Goal: Information Seeking & Learning: Check status

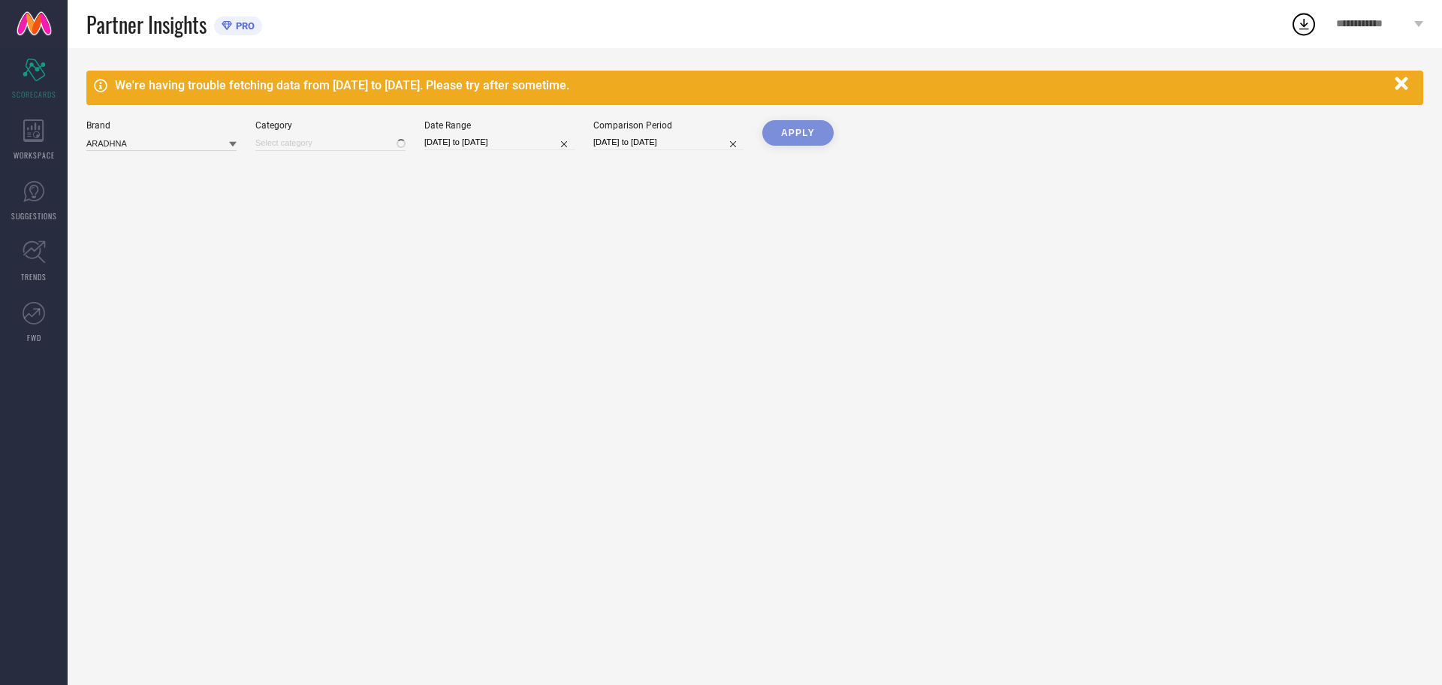
type input "All"
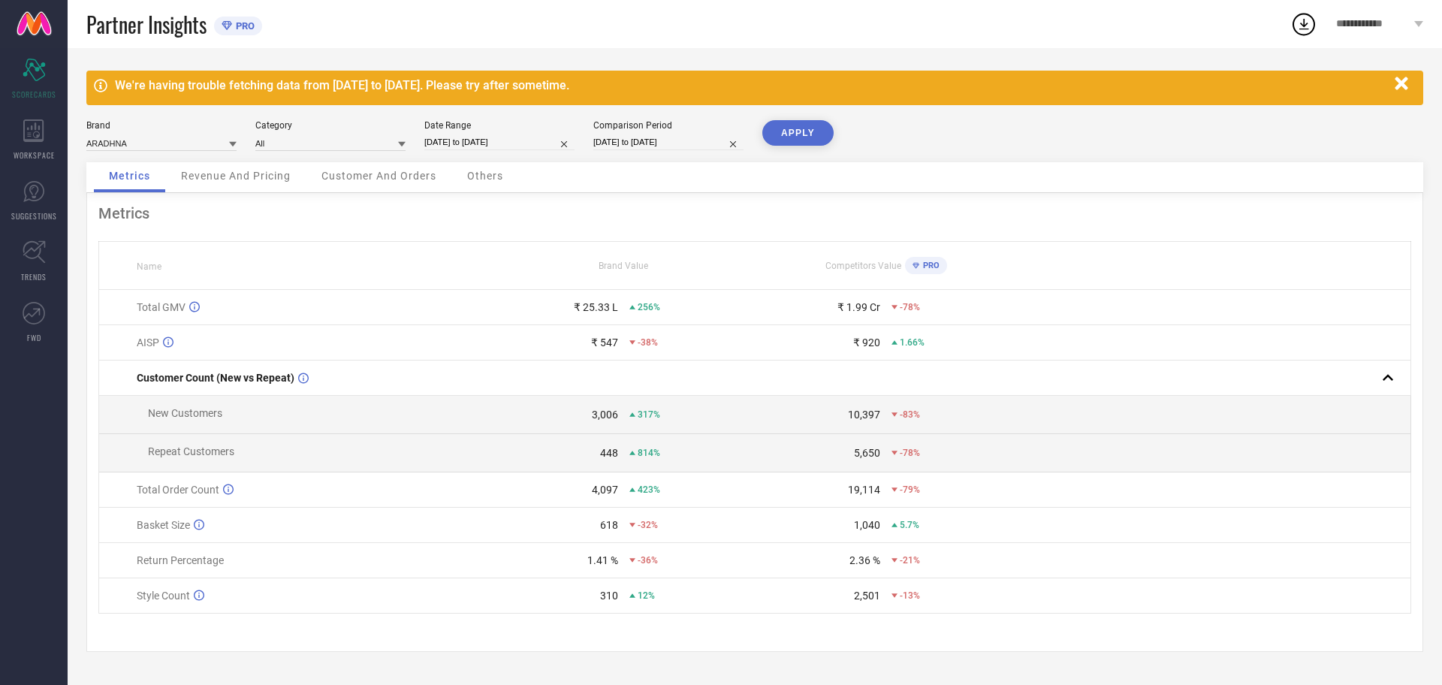
select select "8"
select select "2025"
select select "9"
select select "2025"
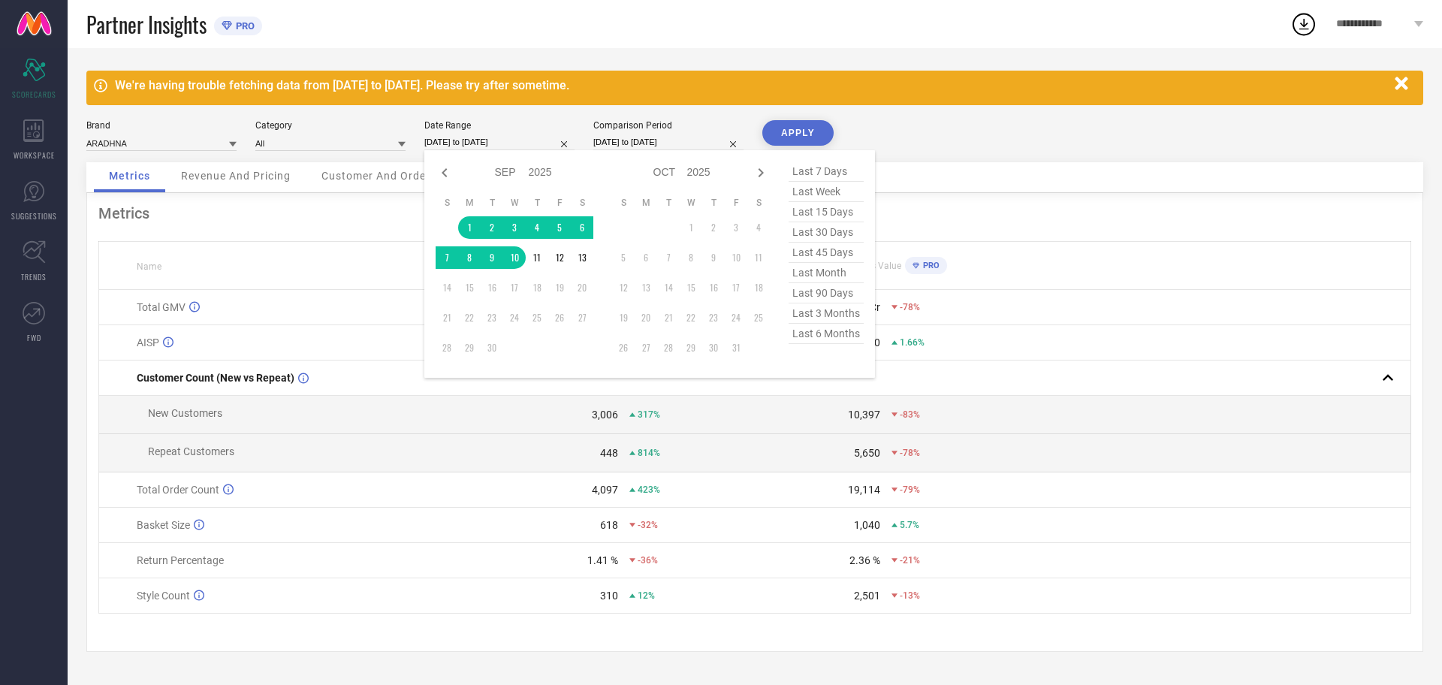
click at [509, 138] on input "01-09-2025 to 10-09-2025" at bounding box center [499, 142] width 150 height 16
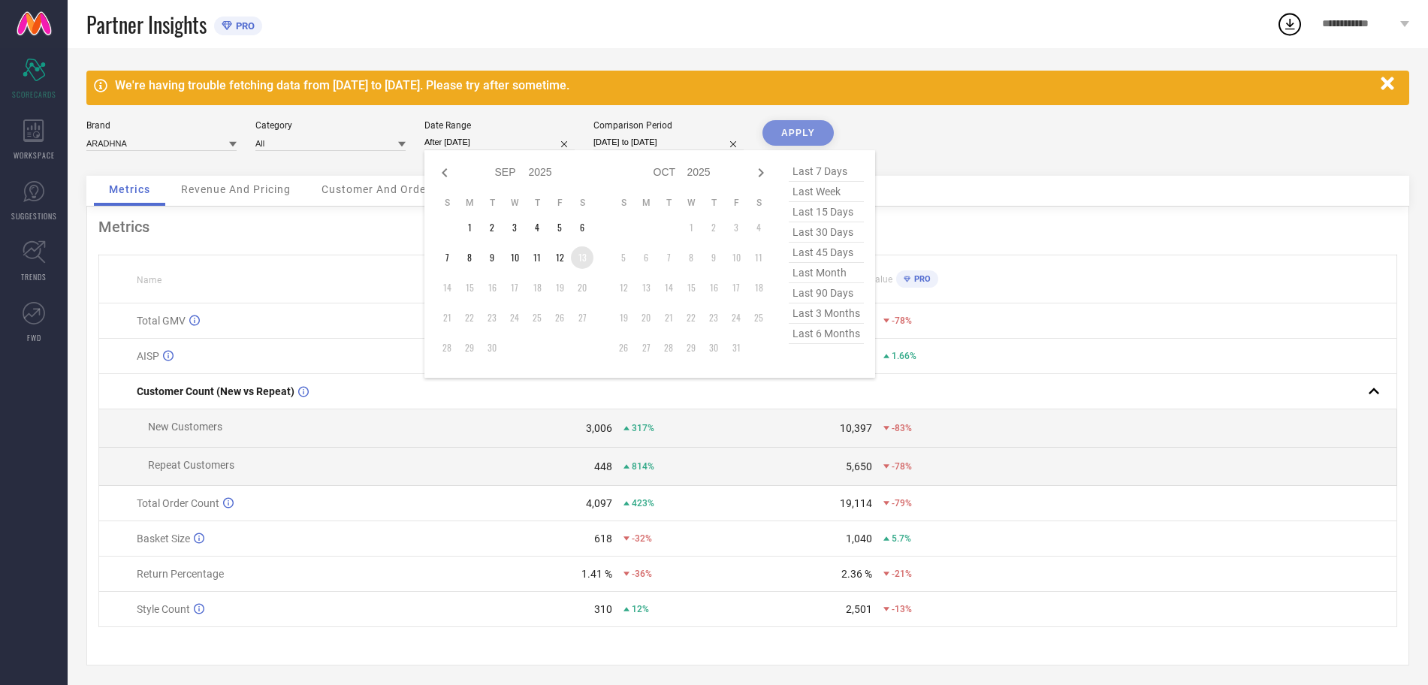
click at [581, 255] on td "13" at bounding box center [582, 257] width 23 height 23
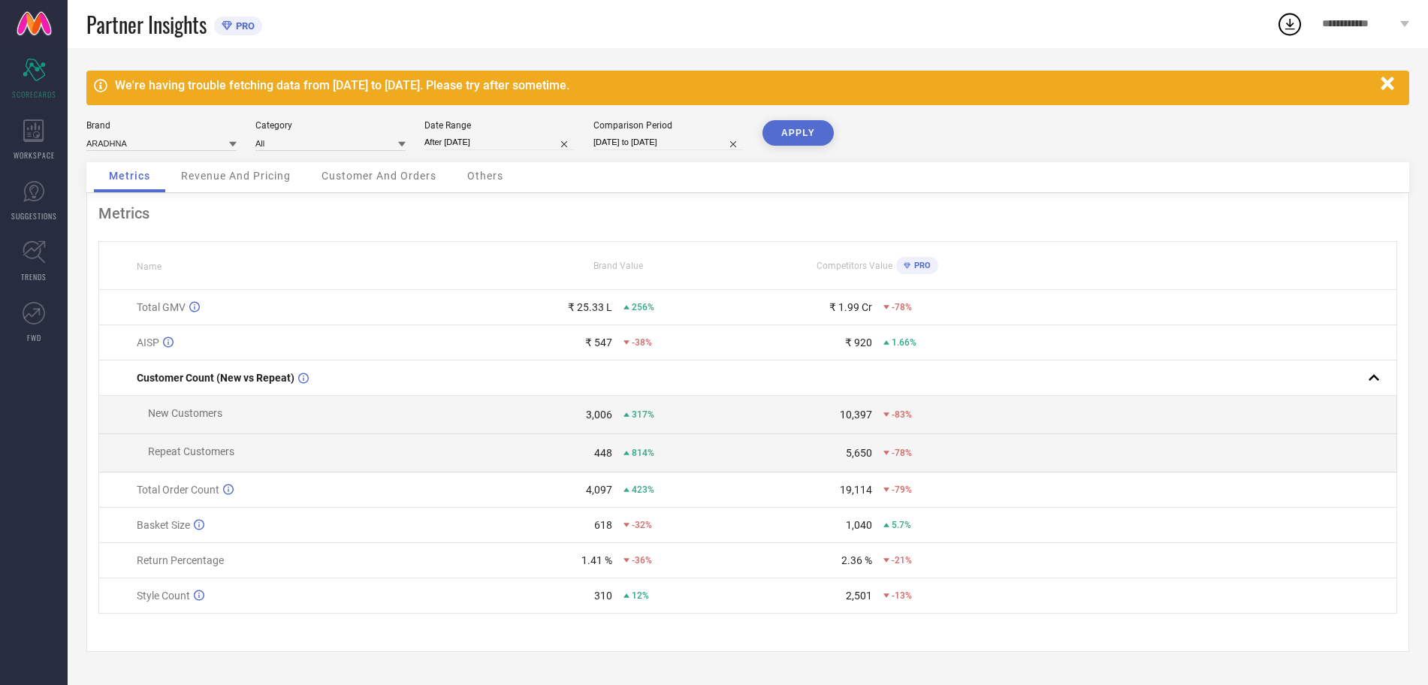
type input "01-09-2025 to 13-09-2025"
click at [777, 137] on button "APPLY" at bounding box center [797, 133] width 71 height 26
click at [264, 177] on span "Revenue And Pricing" at bounding box center [236, 176] width 110 height 12
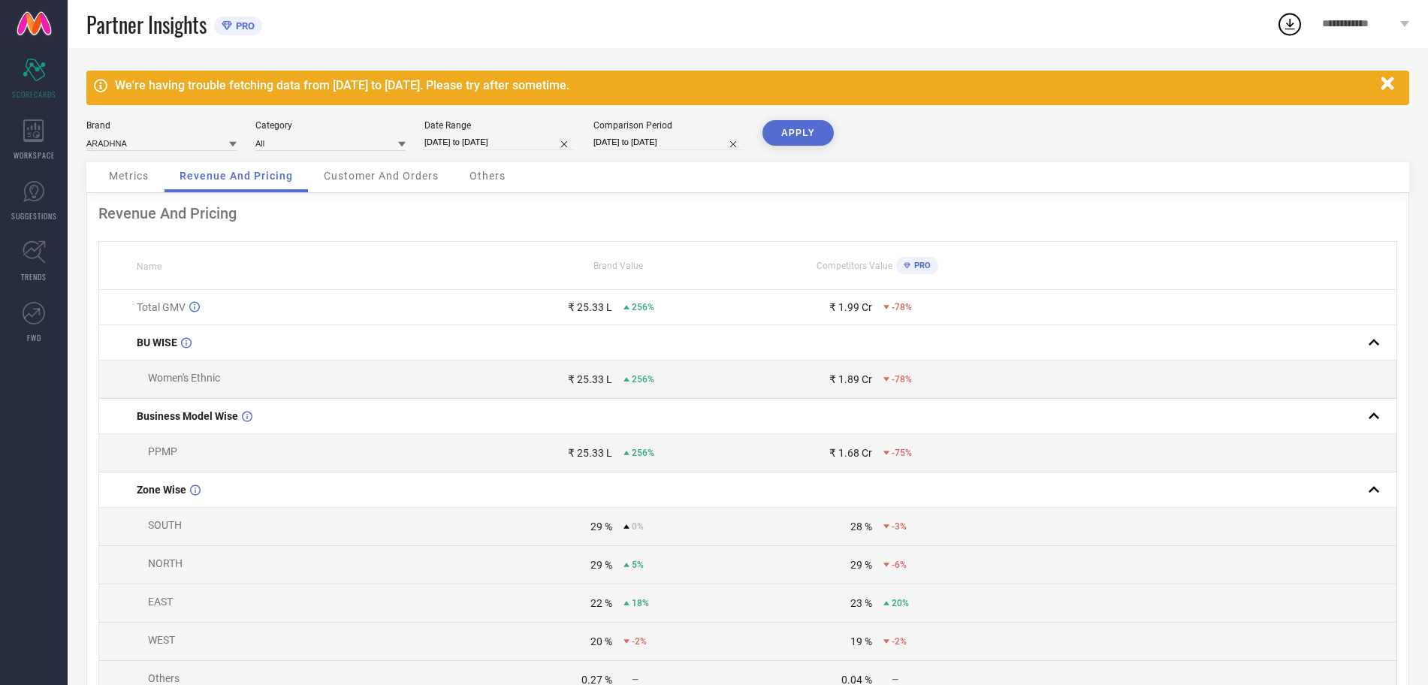
click at [438, 377] on td "Women's Ethnic" at bounding box center [293, 380] width 389 height 38
click at [417, 178] on span "Customer And Orders" at bounding box center [381, 176] width 115 height 12
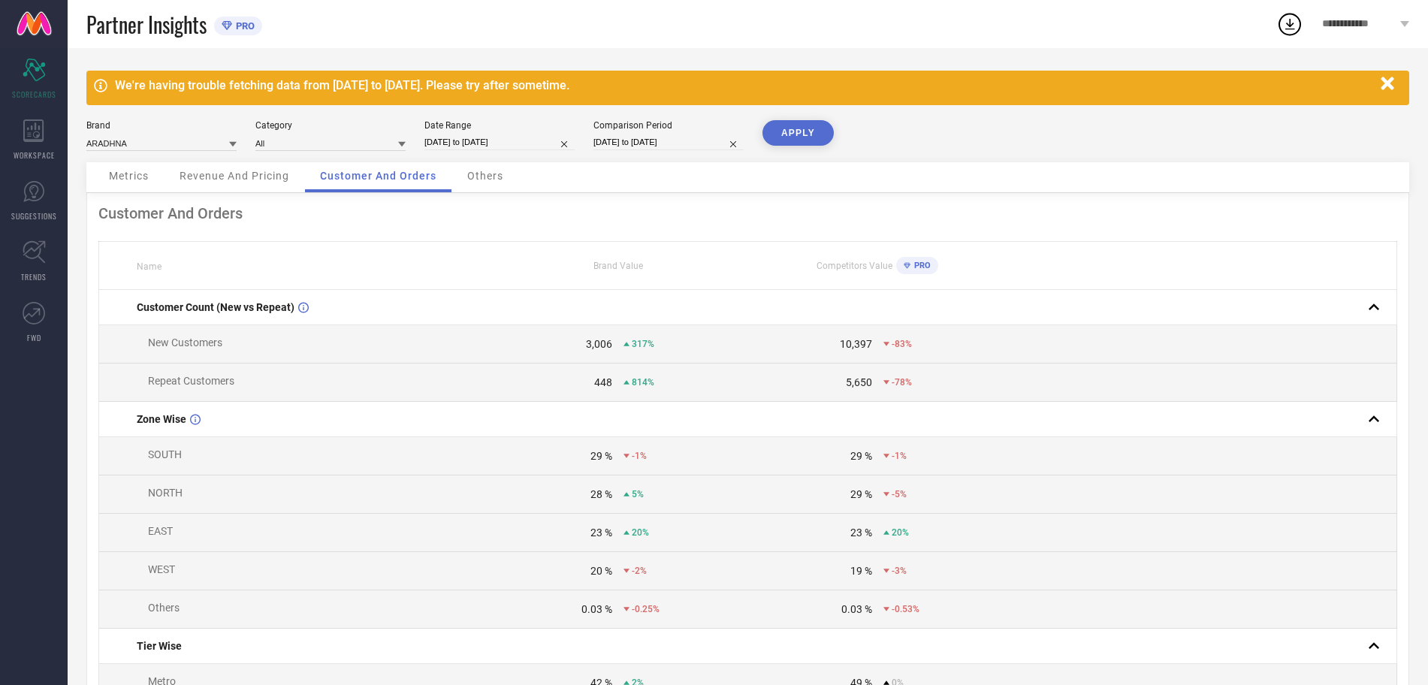
click at [477, 176] on span "Others" at bounding box center [485, 176] width 36 height 12
